Goal: Task Accomplishment & Management: Manage account settings

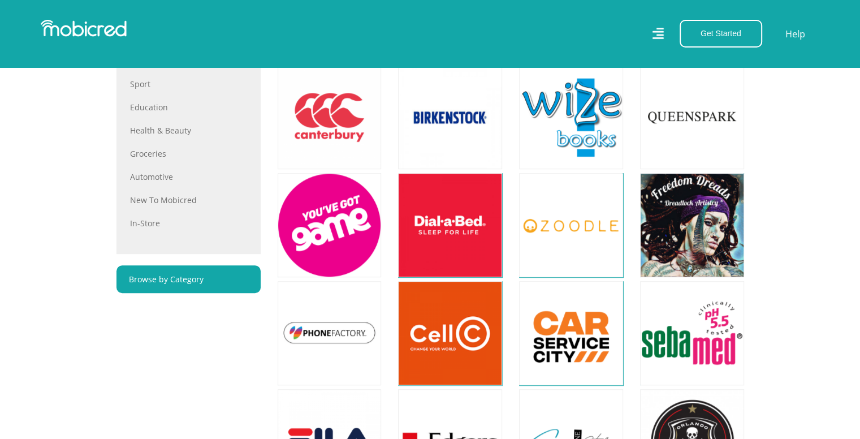
scroll to position [679, 0]
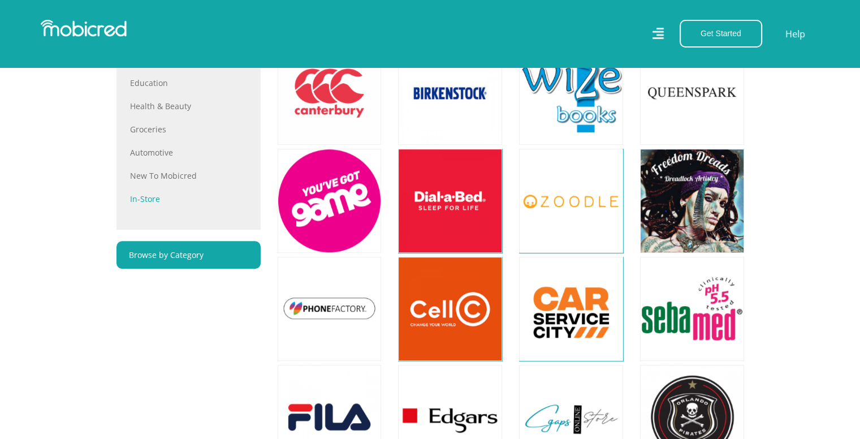
click at [152, 197] on link "In-store" at bounding box center [188, 199] width 117 height 12
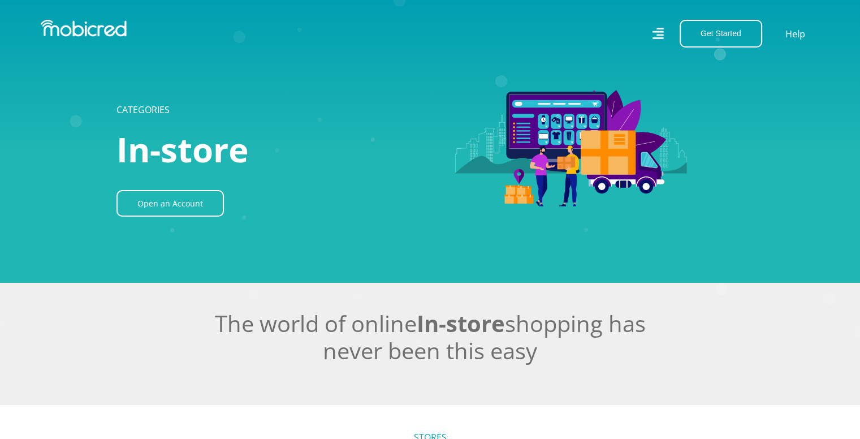
click at [661, 37] on icon at bounding box center [658, 33] width 11 height 16
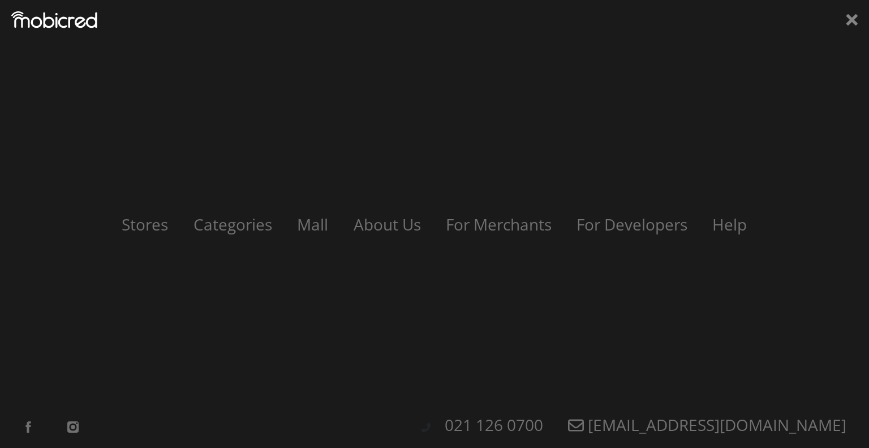
click at [846, 22] on icon at bounding box center [851, 19] width 11 height 17
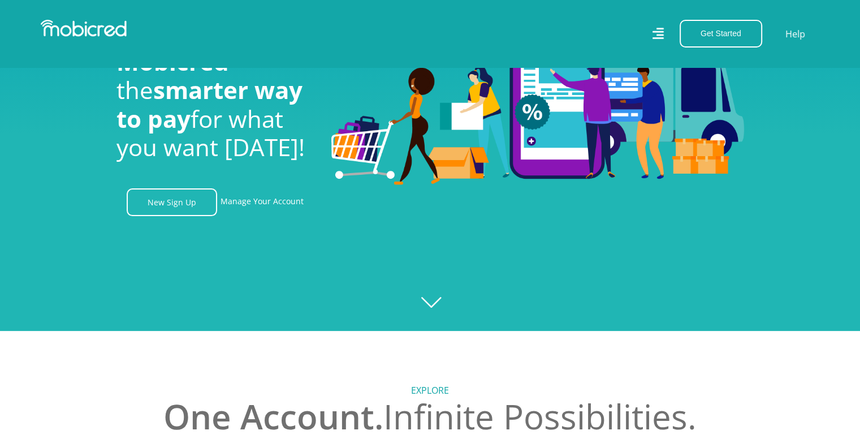
scroll to position [113, 0]
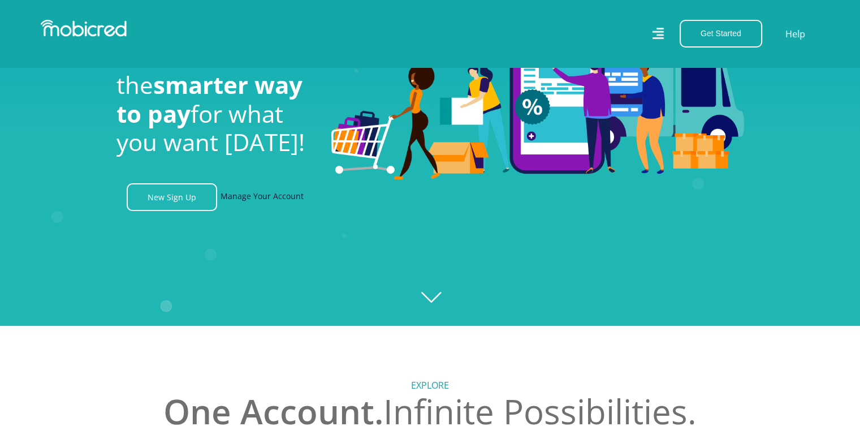
click at [281, 209] on link "Manage Your Account" at bounding box center [262, 197] width 83 height 28
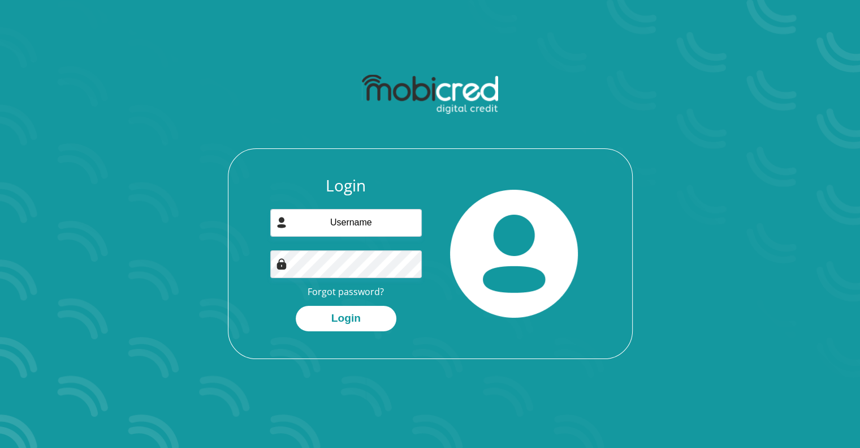
click at [326, 248] on div "Login Forgot password? Login" at bounding box center [346, 253] width 169 height 155
click at [346, 231] on input "email" at bounding box center [346, 223] width 152 height 28
type input "sihlesiqendu@gmail.com"
click at [342, 351] on div "Login sihlesiqendu@gmail.com Forgot password? Login" at bounding box center [431, 267] width 404 height 182
click at [351, 316] on button "Login" at bounding box center [346, 317] width 101 height 25
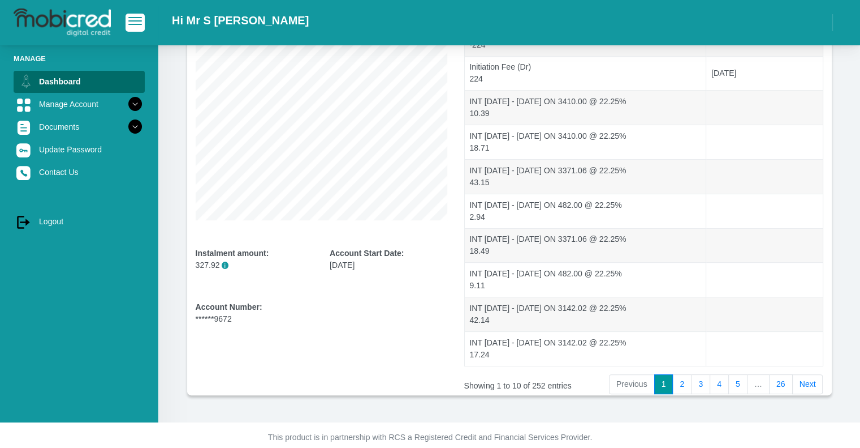
scroll to position [188, 0]
